Goal: Information Seeking & Learning: Learn about a topic

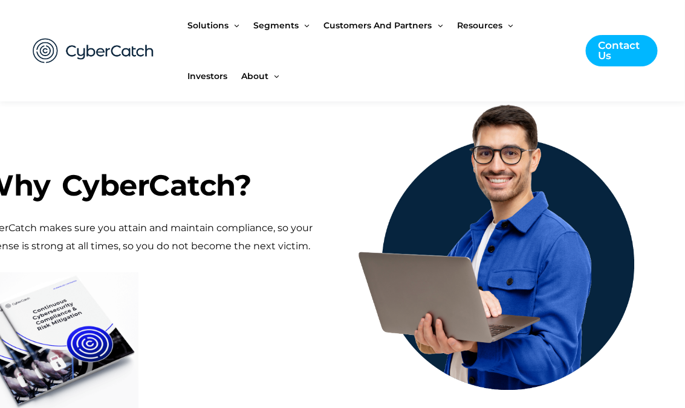
scroll to position [615, 21]
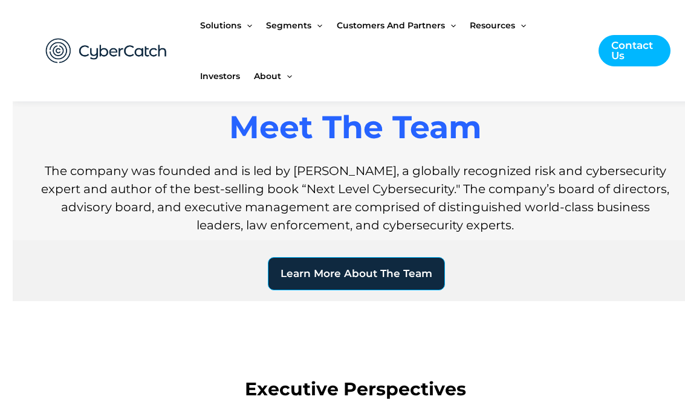
scroll to position [1068, 0]
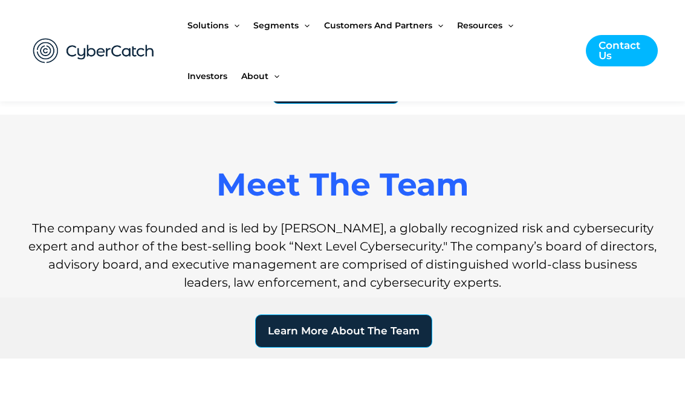
click at [369, 335] on span "Learn More About The Team" at bounding box center [344, 331] width 152 height 10
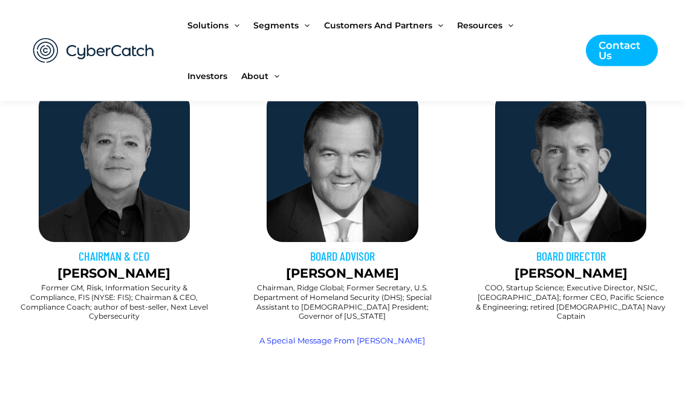
scroll to position [477, 0]
click at [121, 184] on img at bounding box center [114, 166] width 151 height 151
click at [107, 257] on h3 "CHAIRMAN & CEO" at bounding box center [114, 256] width 216 height 16
click at [95, 162] on img at bounding box center [114, 166] width 151 height 151
click at [92, 303] on h2 "Former GM, Risk, Information Security & Compliance, FIS (NYSE: FIS); Chairman &…" at bounding box center [114, 301] width 192 height 37
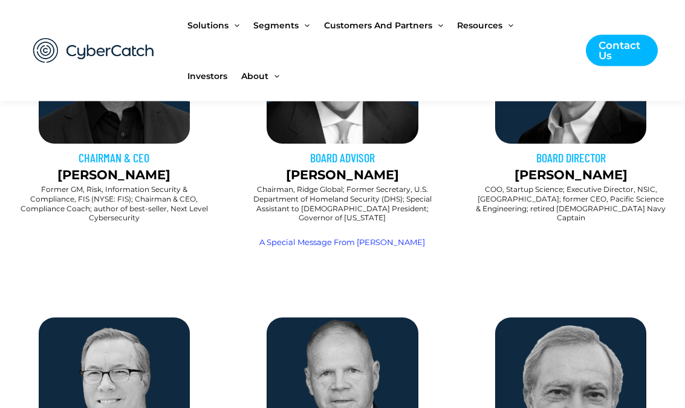
scroll to position [572, 0]
